Goal: Task Accomplishment & Management: Manage account settings

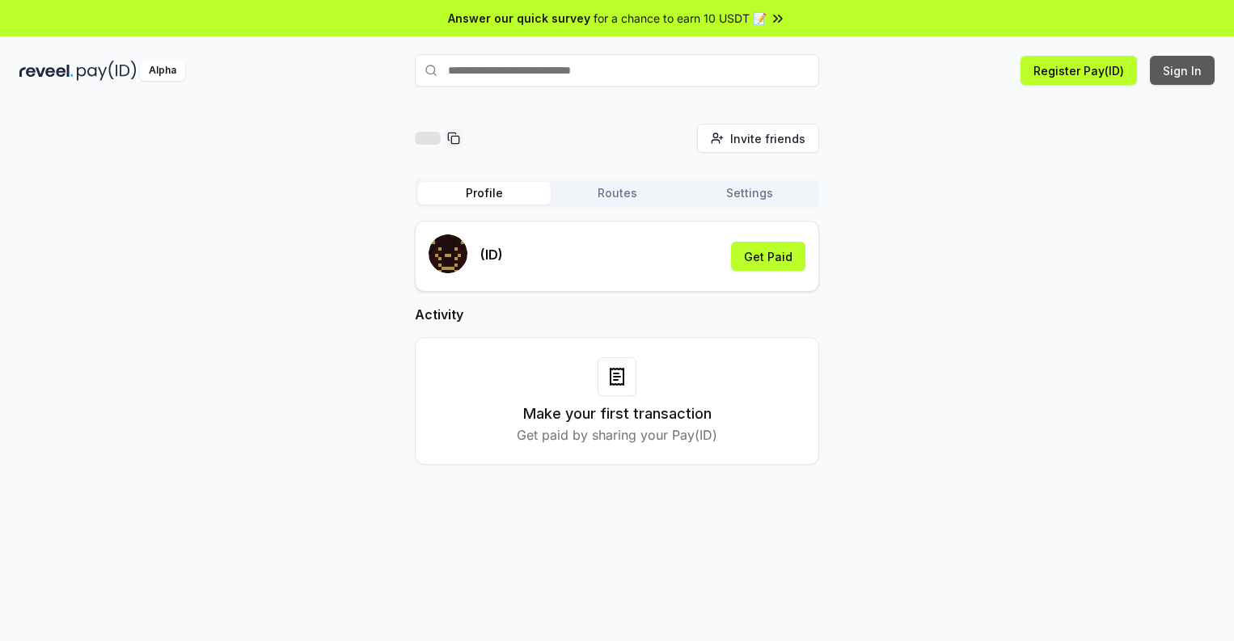
click at [1183, 70] on button "Sign In" at bounding box center [1182, 70] width 65 height 29
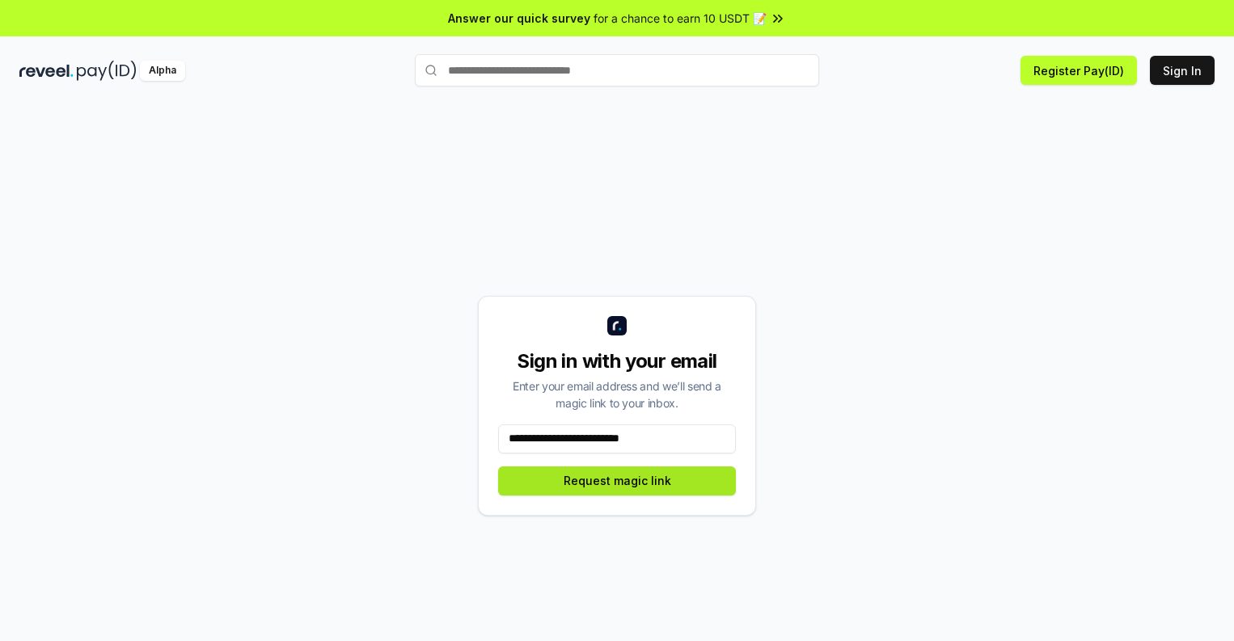
type input "**********"
click at [617, 480] on button "Request magic link" at bounding box center [617, 481] width 238 height 29
